Goal: Navigation & Orientation: Find specific page/section

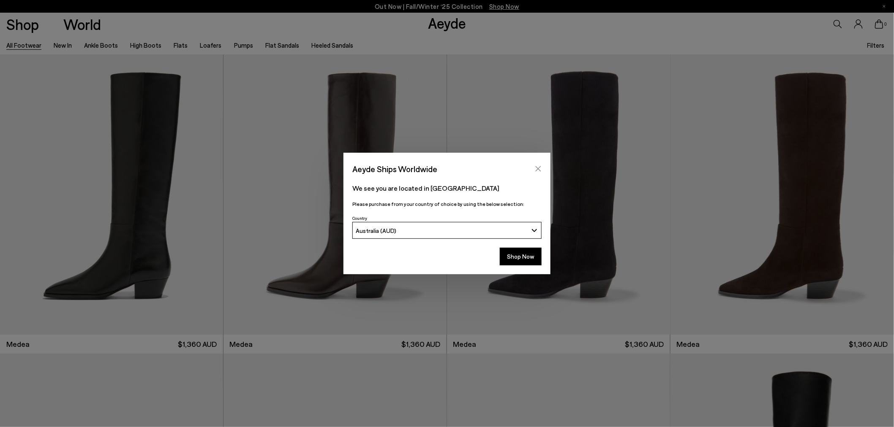
click at [538, 166] on icon "Close" at bounding box center [538, 169] width 7 height 7
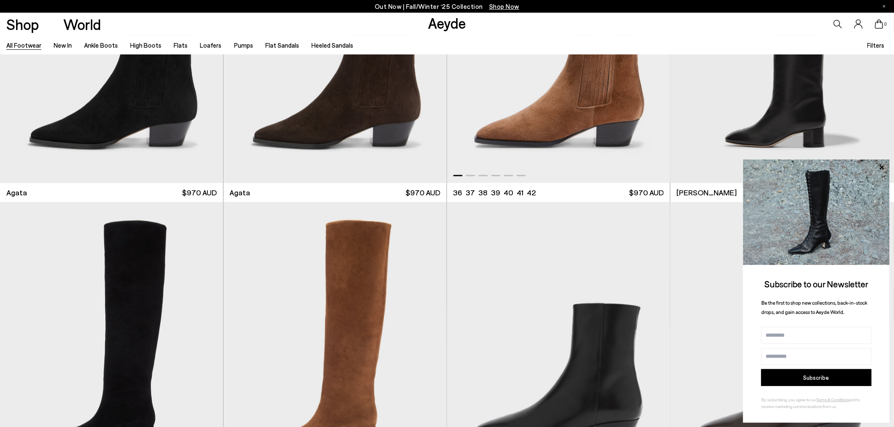
scroll to position [563, 0]
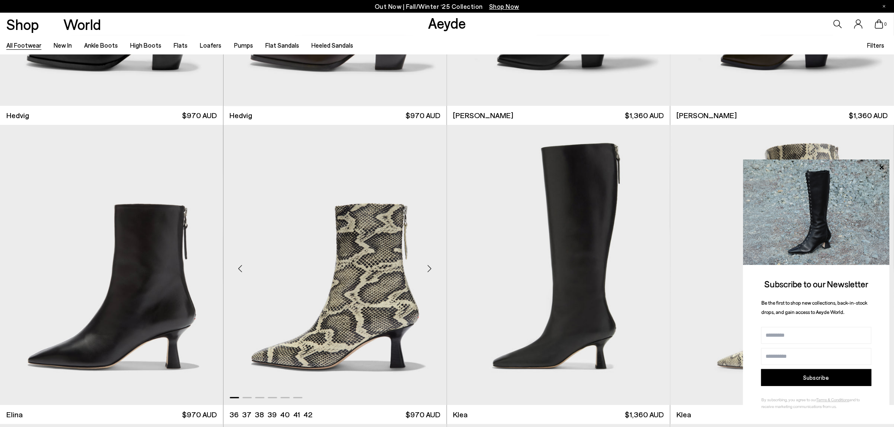
scroll to position [1173, 0]
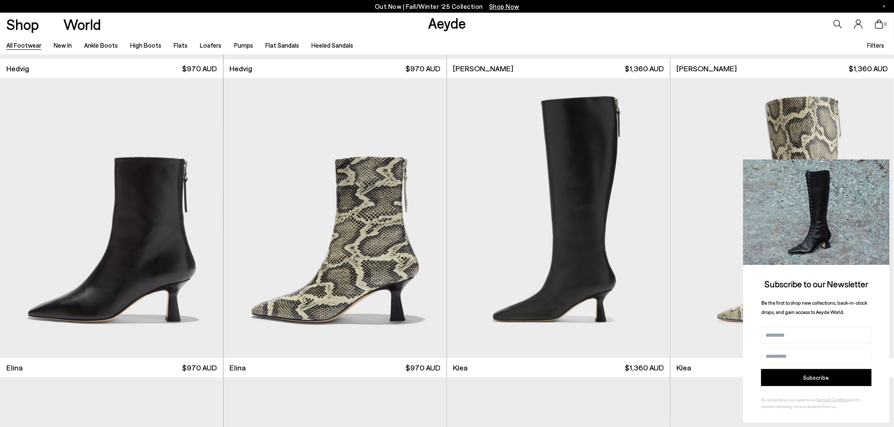
click at [883, 172] on icon at bounding box center [881, 167] width 11 height 11
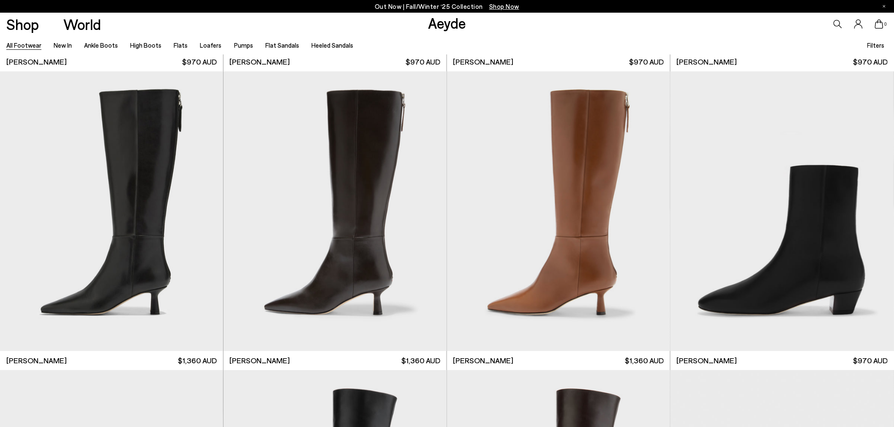
scroll to position [2674, 0]
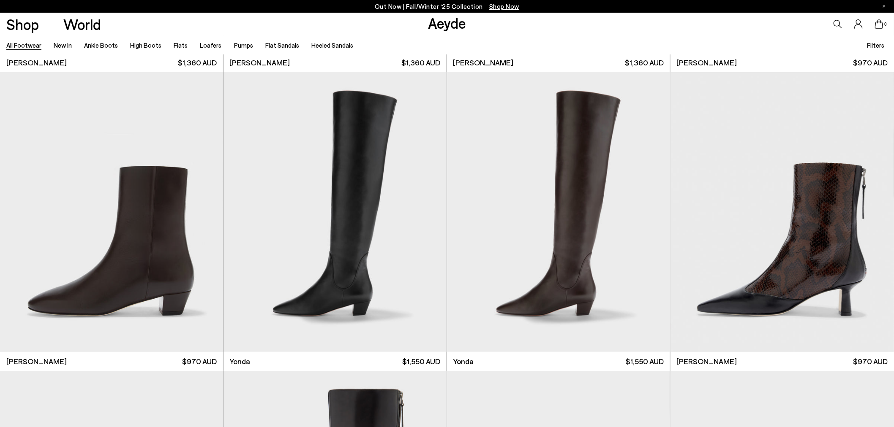
click at [875, 41] on span "Filters" at bounding box center [875, 45] width 17 height 8
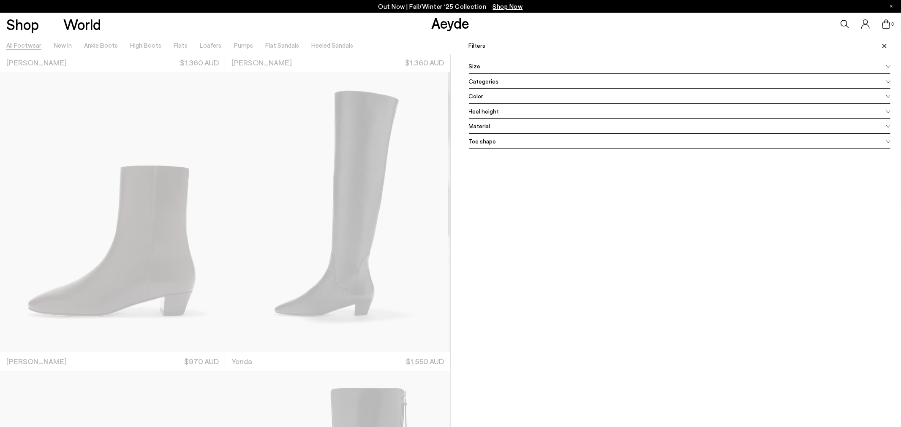
click at [257, 153] on div at bounding box center [225, 248] width 451 height 427
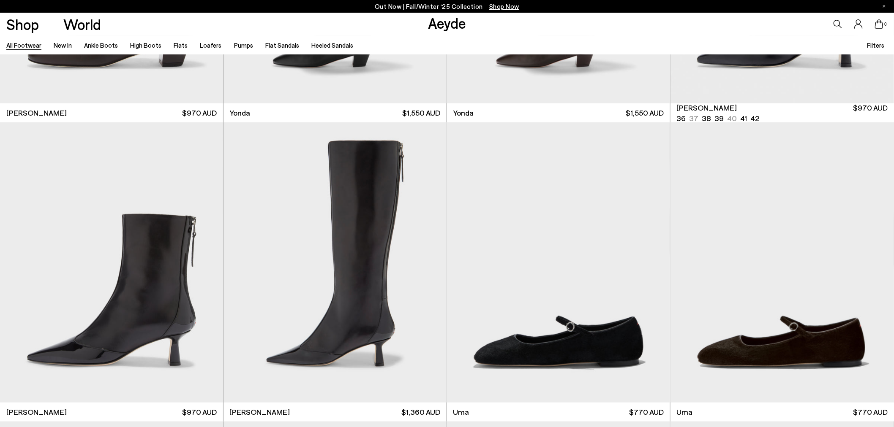
scroll to position [2956, 0]
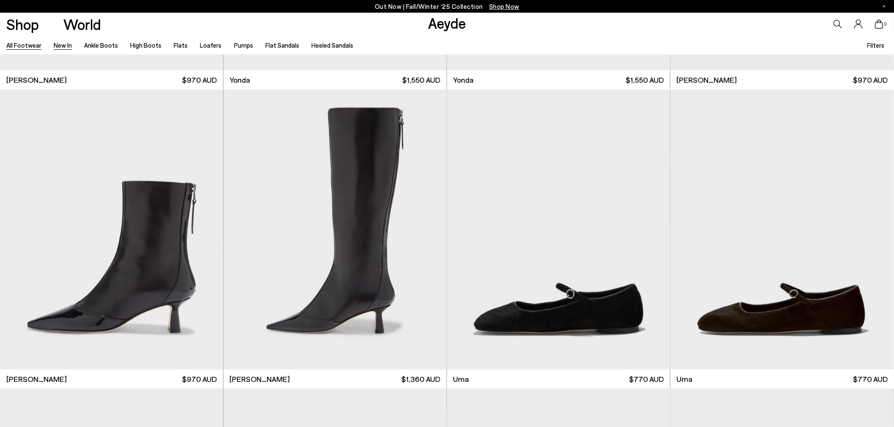
click at [64, 45] on link "New In" at bounding box center [63, 45] width 18 height 8
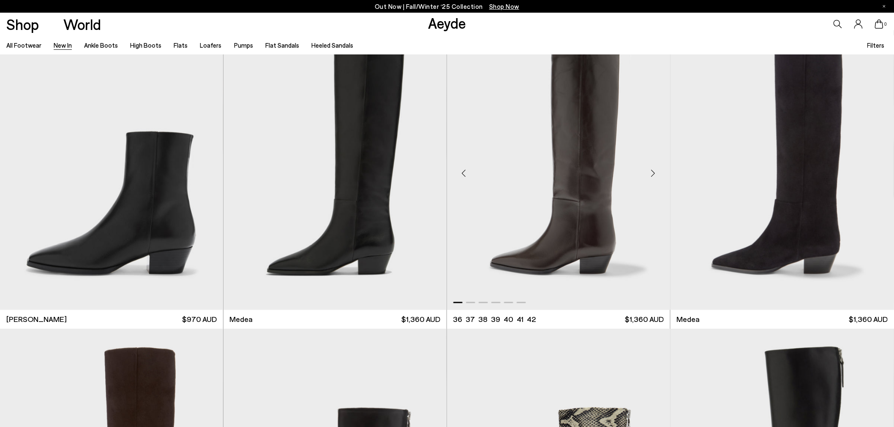
scroll to position [516, 0]
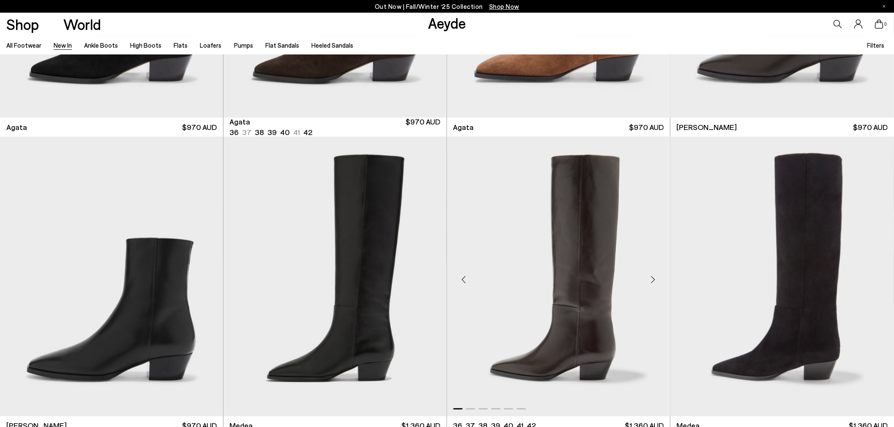
click at [569, 249] on img "1 / 6" at bounding box center [558, 277] width 223 height 280
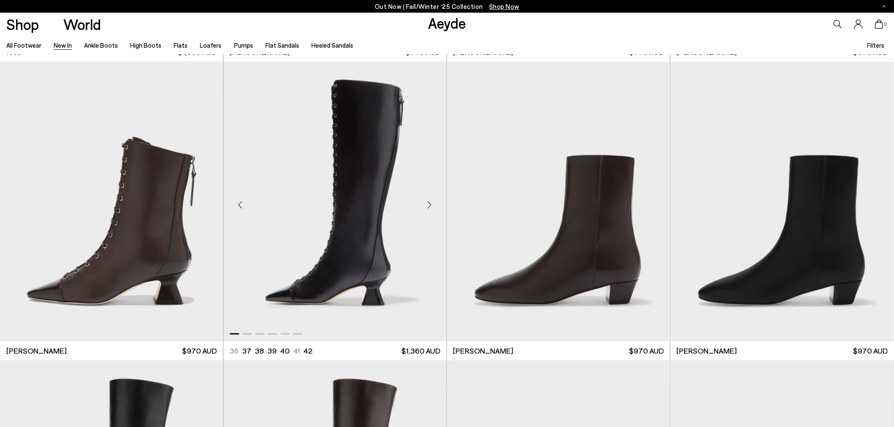
scroll to position [1501, 0]
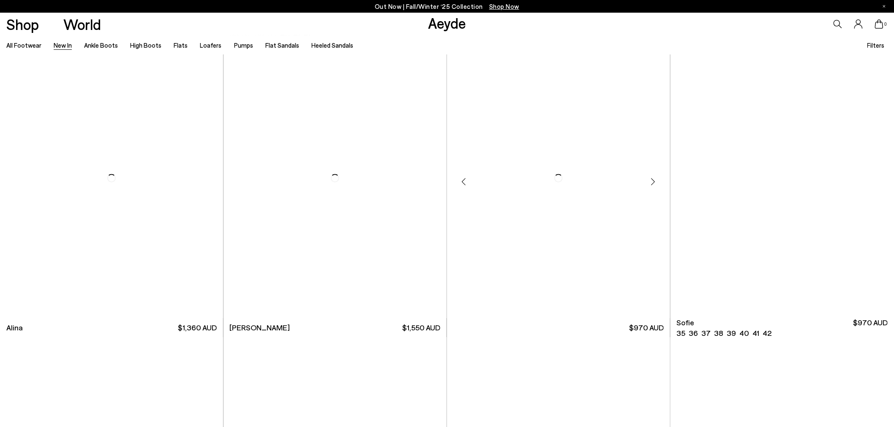
scroll to position [3613, 0]
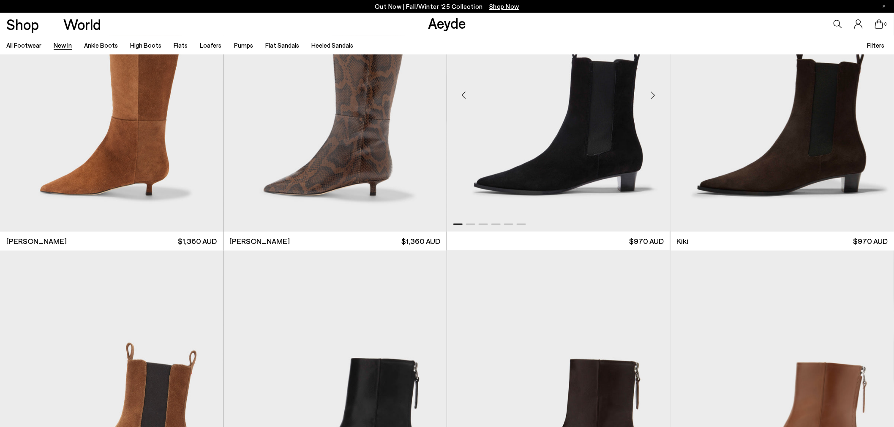
scroll to position [4317, 0]
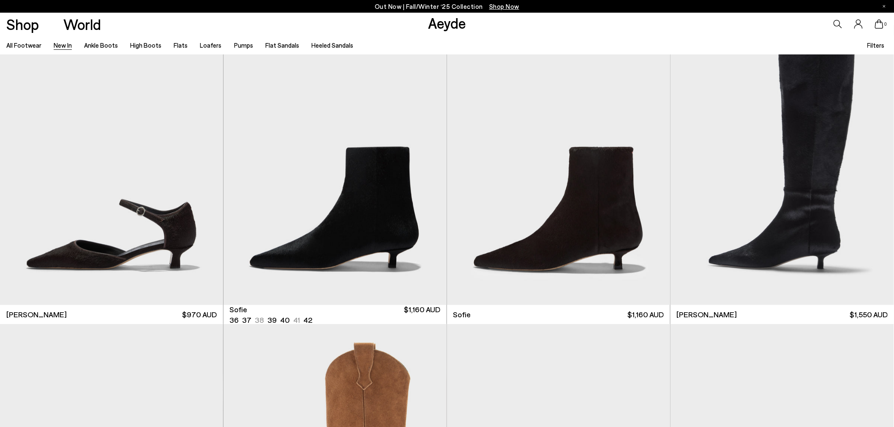
scroll to position [6907, 0]
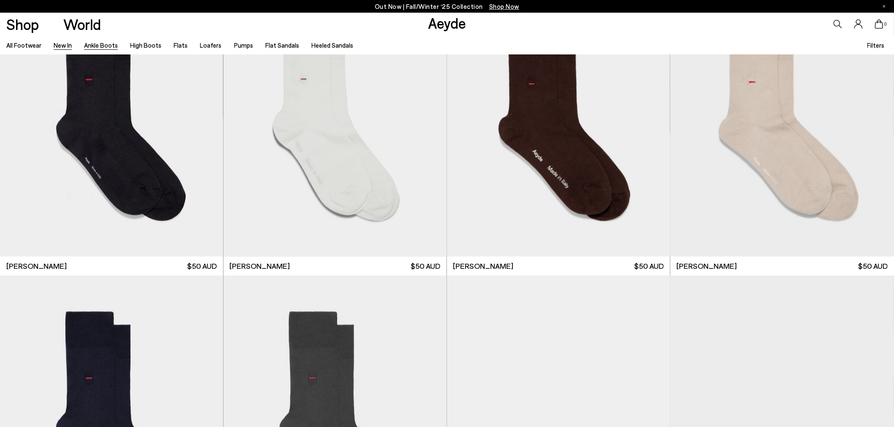
scroll to position [9034, 0]
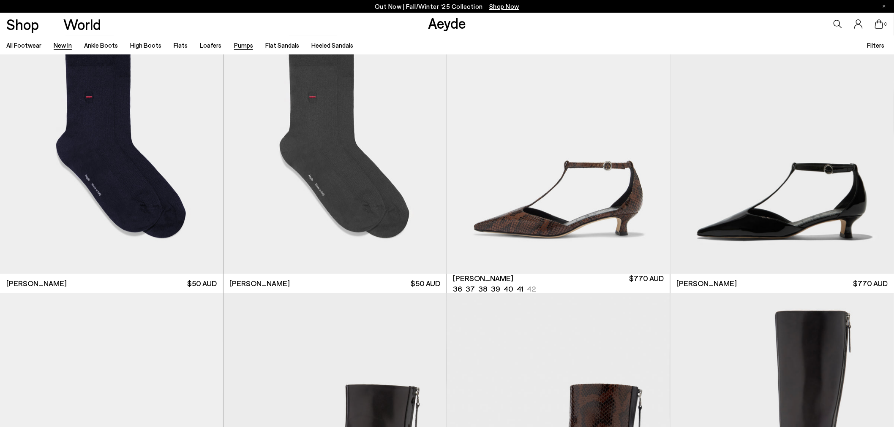
click at [244, 43] on link "Pumps" at bounding box center [243, 45] width 19 height 8
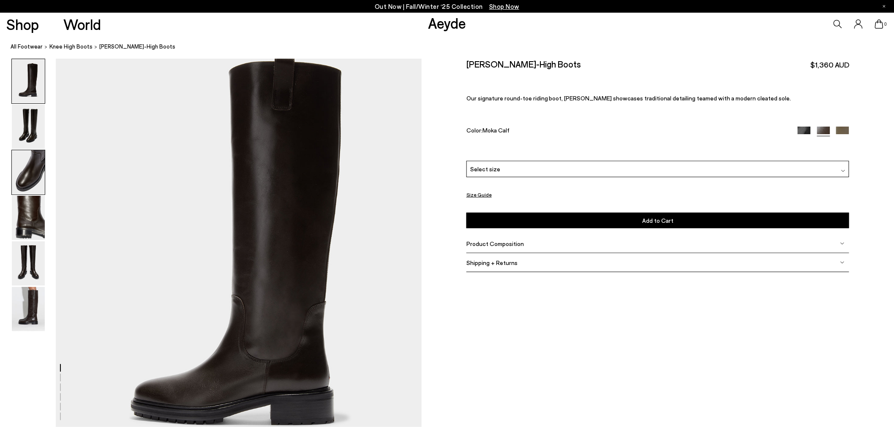
click at [12, 159] on img at bounding box center [28, 172] width 33 height 44
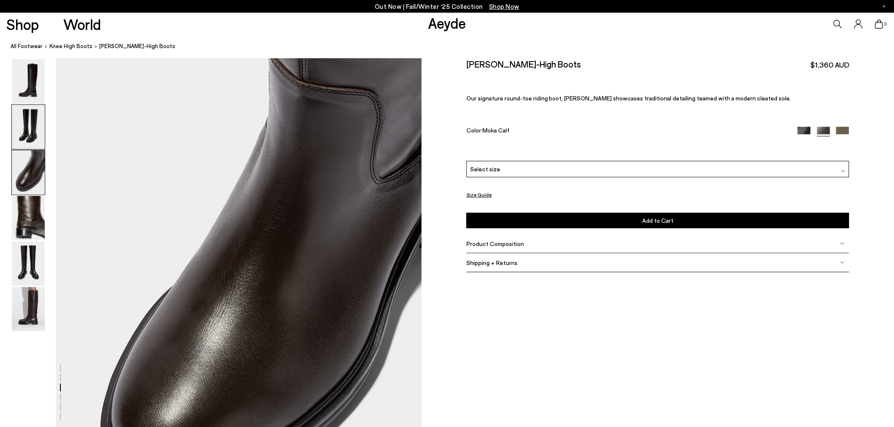
click at [28, 128] on img at bounding box center [28, 127] width 33 height 44
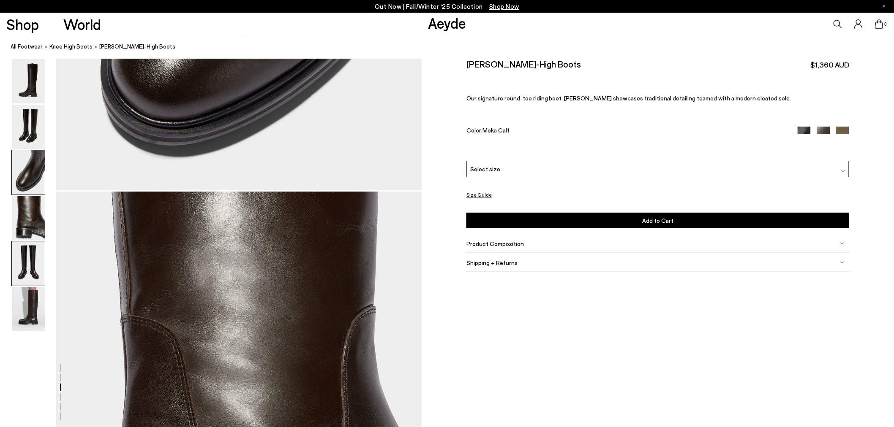
click at [12, 276] on img at bounding box center [28, 264] width 33 height 44
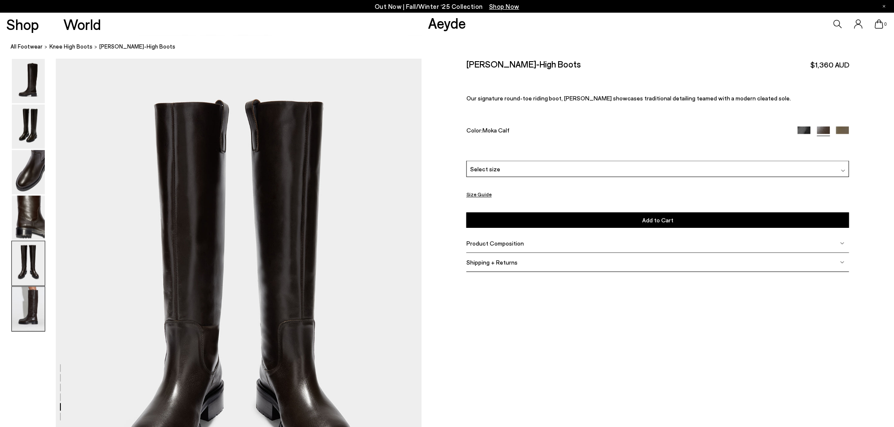
click at [15, 318] on img at bounding box center [28, 309] width 33 height 44
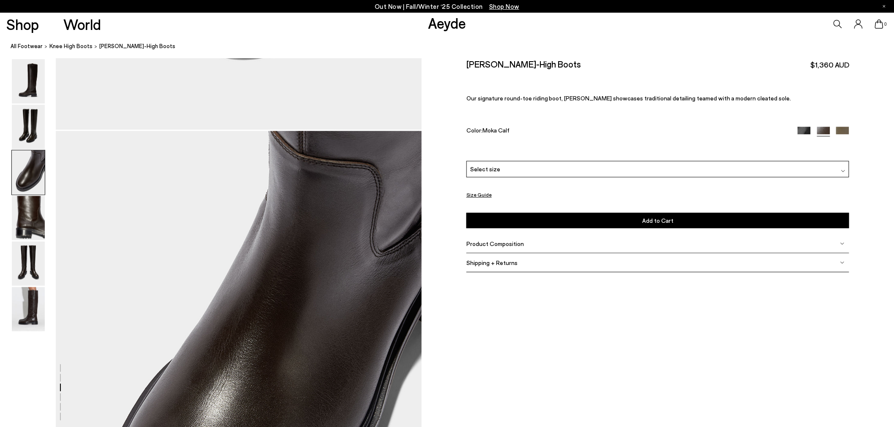
scroll to position [461, 0]
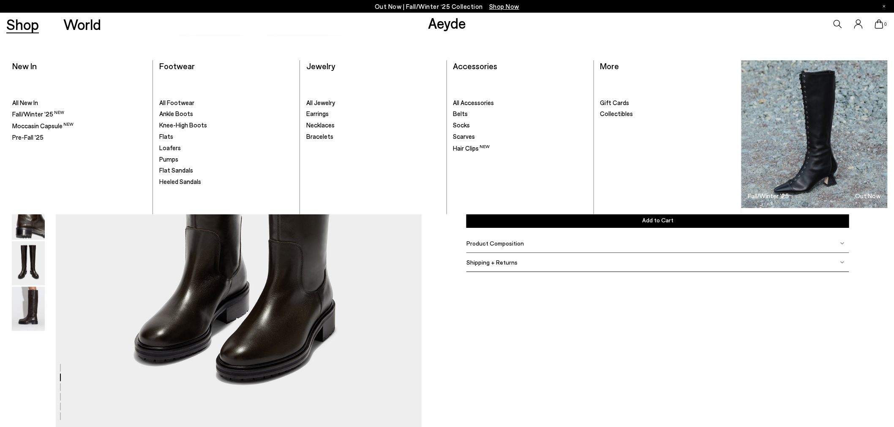
click at [27, 24] on link "Shop" at bounding box center [22, 24] width 33 height 15
